Goal: Transaction & Acquisition: Purchase product/service

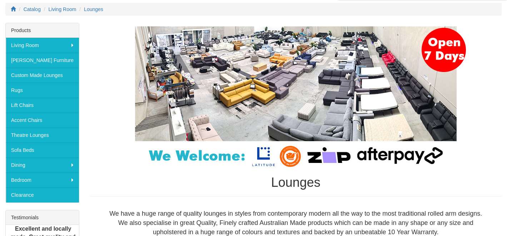
scroll to position [116, 0]
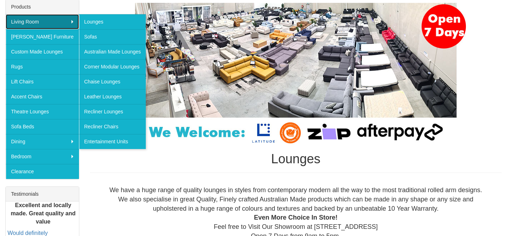
click at [37, 26] on link "Living Room" at bounding box center [42, 21] width 73 height 15
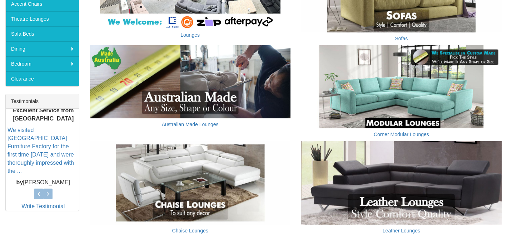
scroll to position [224, 0]
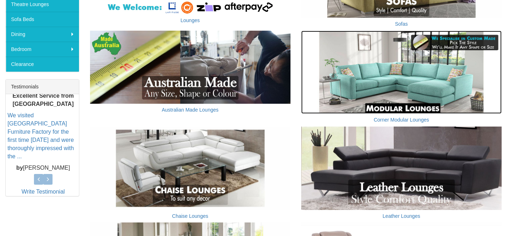
click at [384, 99] on img at bounding box center [401, 73] width 200 height 84
